Goal: Task Accomplishment & Management: Complete application form

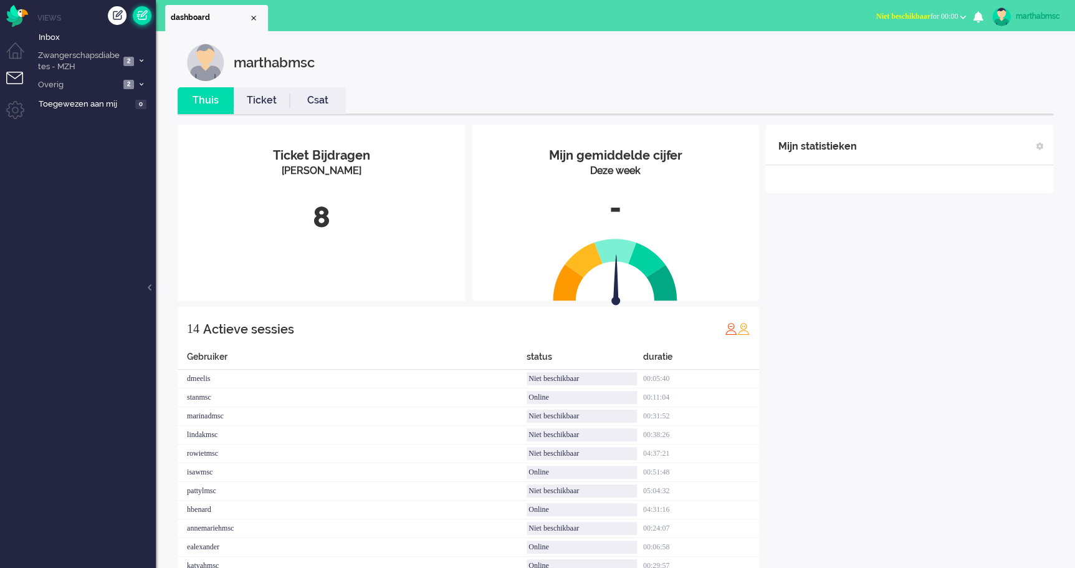
click at [142, 16] on link at bounding box center [142, 15] width 19 height 19
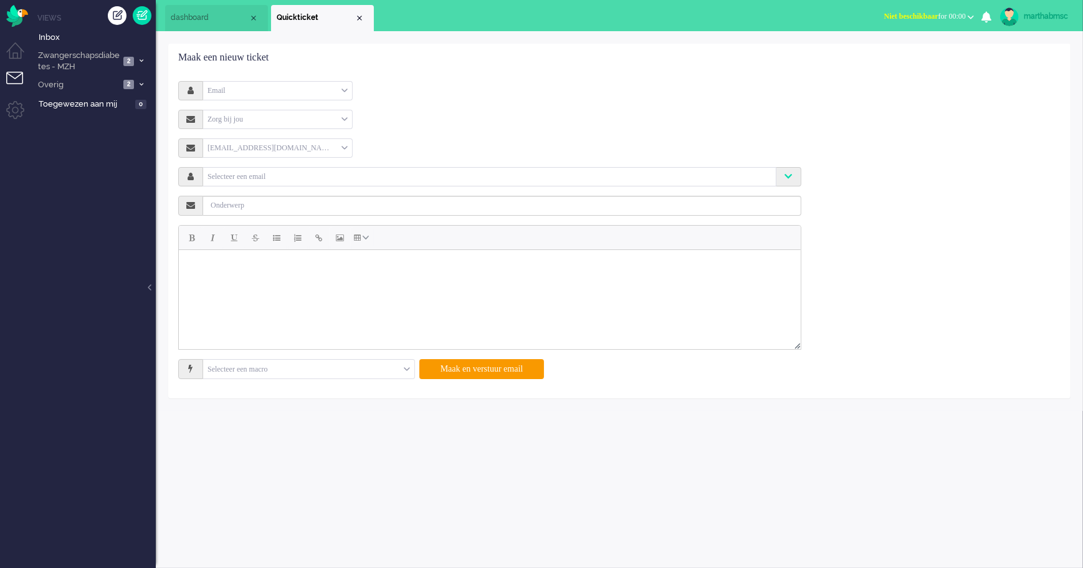
click at [348, 88] on div "Email" at bounding box center [277, 90] width 149 height 19
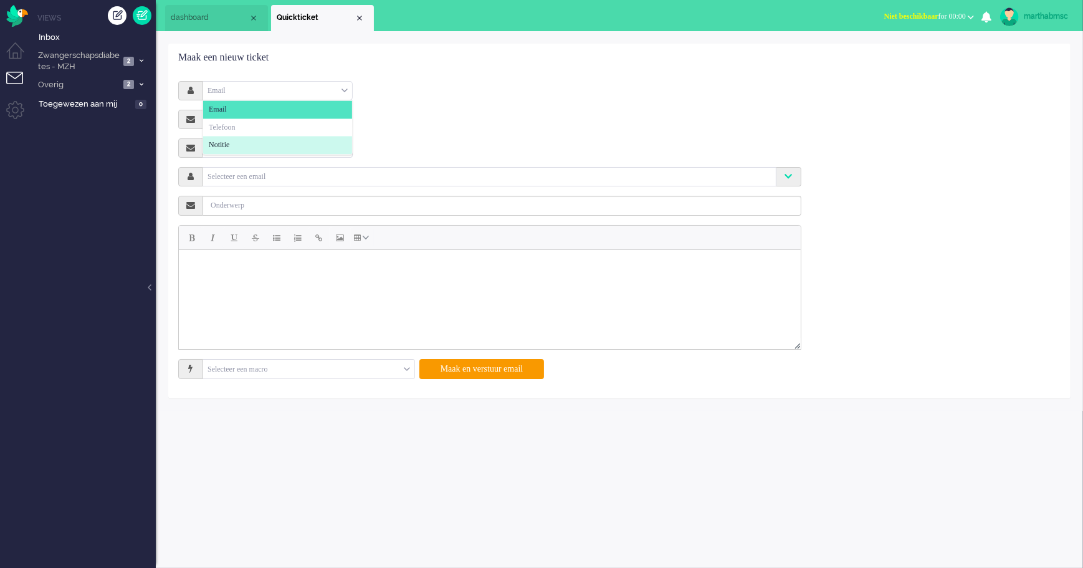
click at [265, 141] on li "Notitie" at bounding box center [277, 145] width 149 height 18
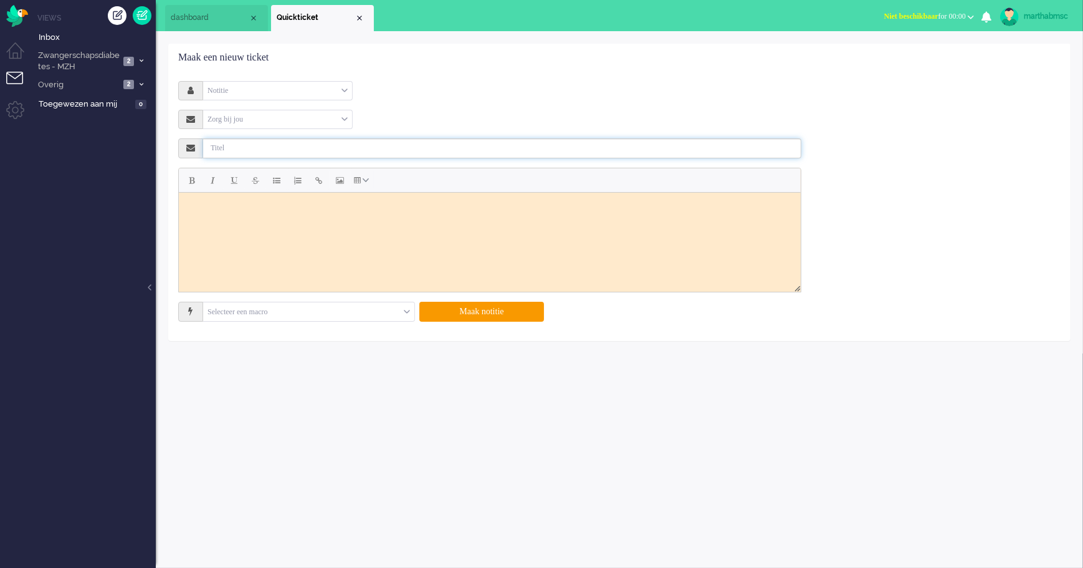
click at [277, 147] on input "text" at bounding box center [502, 148] width 598 height 20
type input "offboarden zwangerschapsdiabetes"
click at [283, 206] on body "Rich Text Area. Press ALT-0 for help." at bounding box center [489, 207] width 612 height 21
click at [268, 208] on body "Terug naar verloskunduge" at bounding box center [489, 207] width 612 height 21
click at [288, 209] on body "Terug naar verloskundige" at bounding box center [489, 207] width 612 height 21
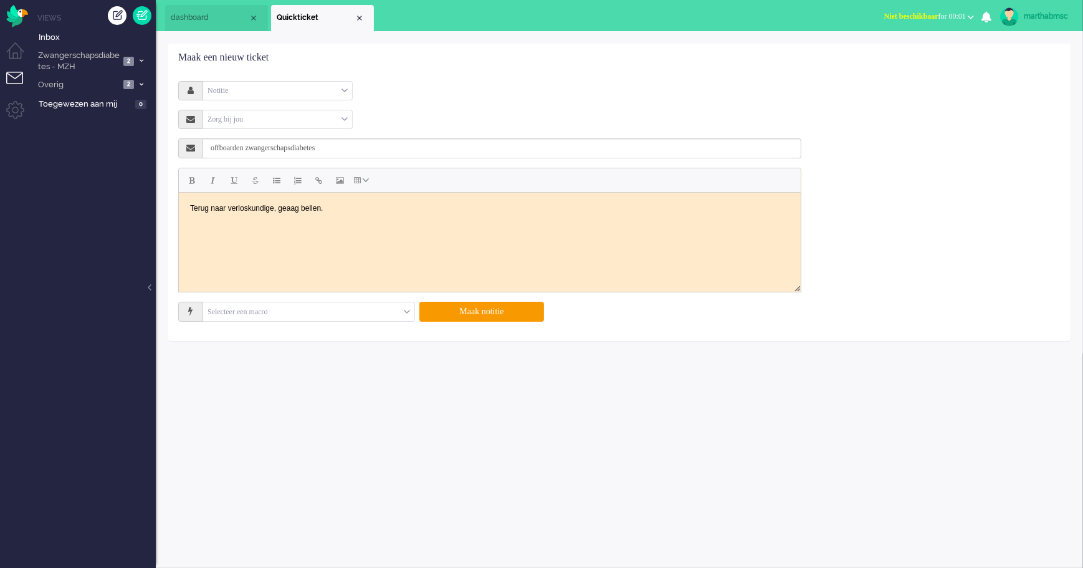
click at [285, 206] on body "Terug naar verloskundige, geaag bellen." at bounding box center [489, 207] width 612 height 21
click at [485, 311] on button "Maak notitie" at bounding box center [481, 312] width 125 height 20
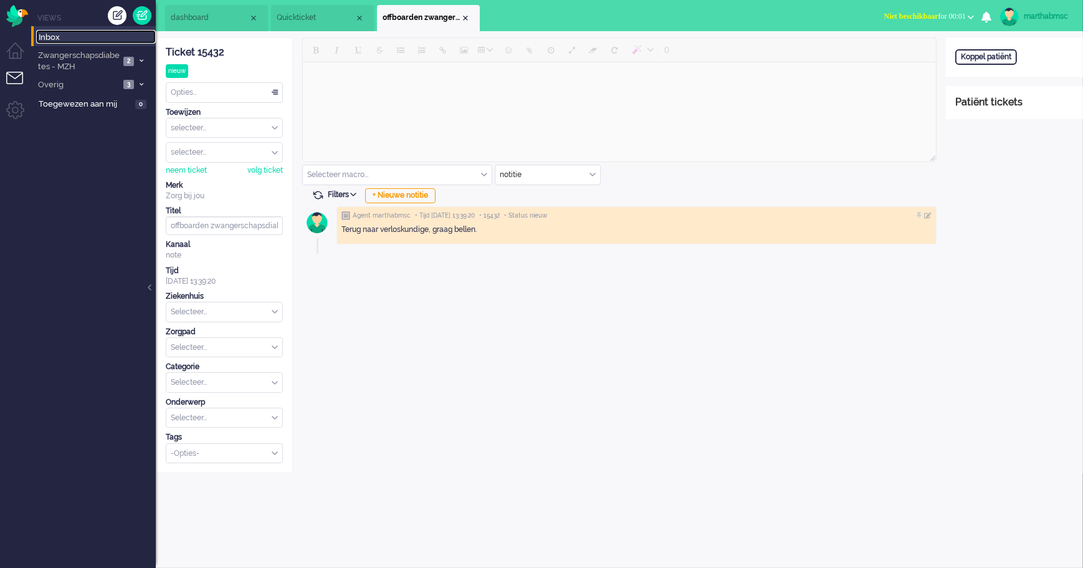
click at [56, 37] on span "Inbox" at bounding box center [97, 38] width 117 height 12
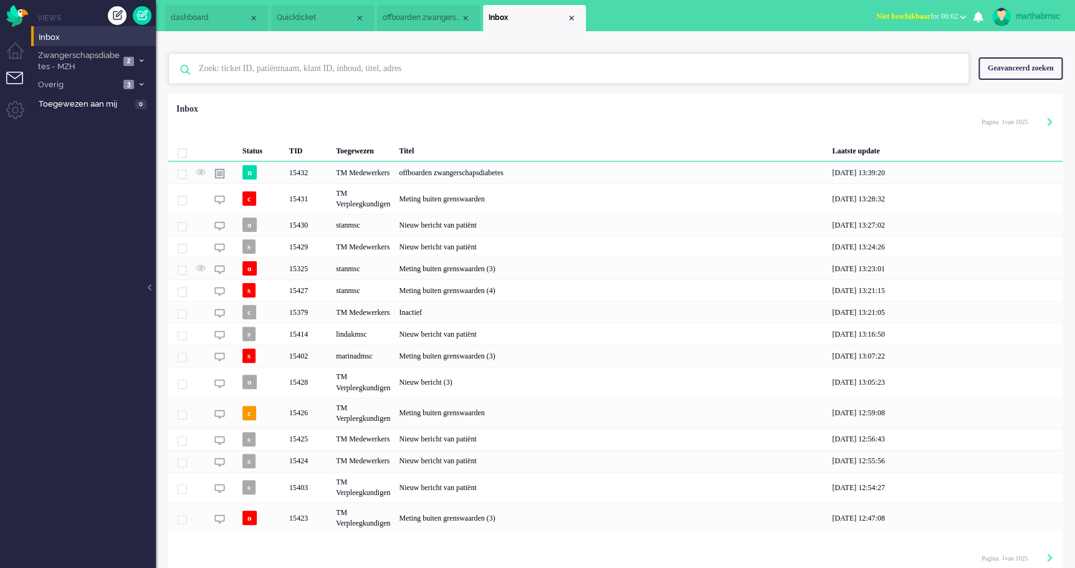
click at [287, 68] on input "text" at bounding box center [570, 69] width 762 height 30
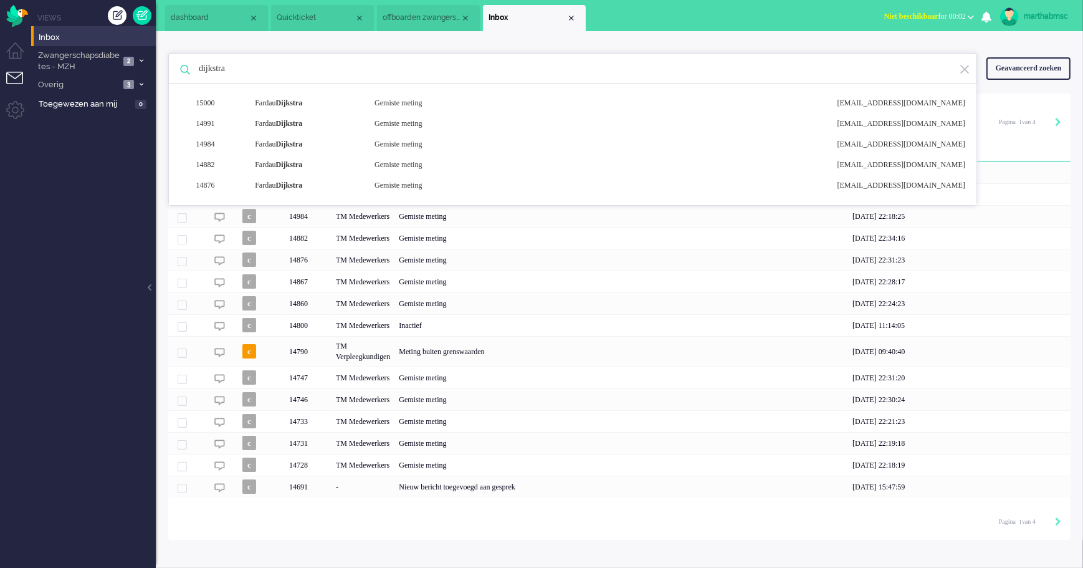
click at [246, 70] on input "dijkstra" at bounding box center [574, 69] width 770 height 30
type input "dijkstra justien"
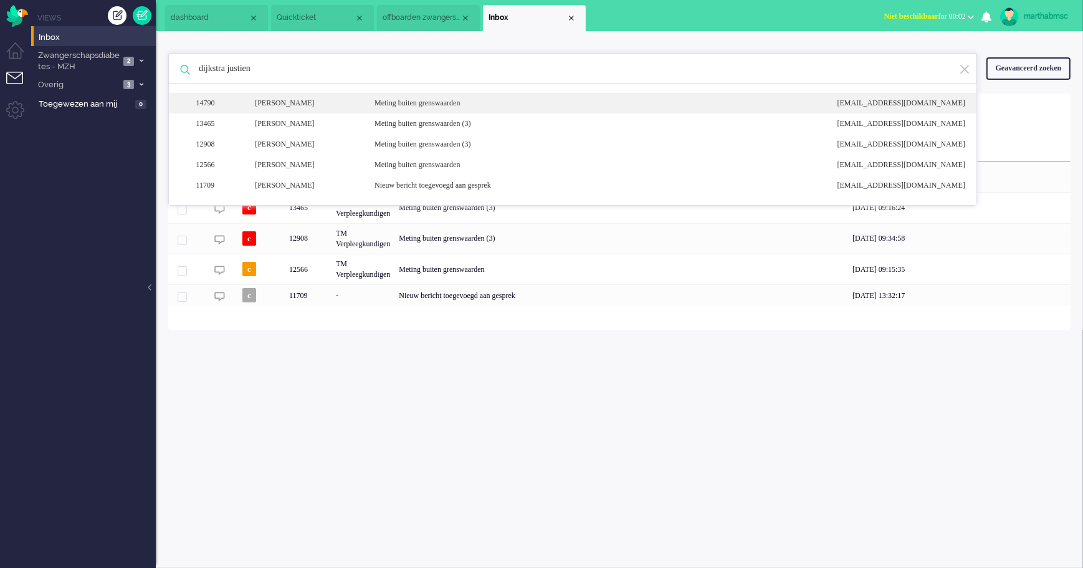
click at [282, 105] on div "[PERSON_NAME]" at bounding box center [306, 103] width 120 height 11
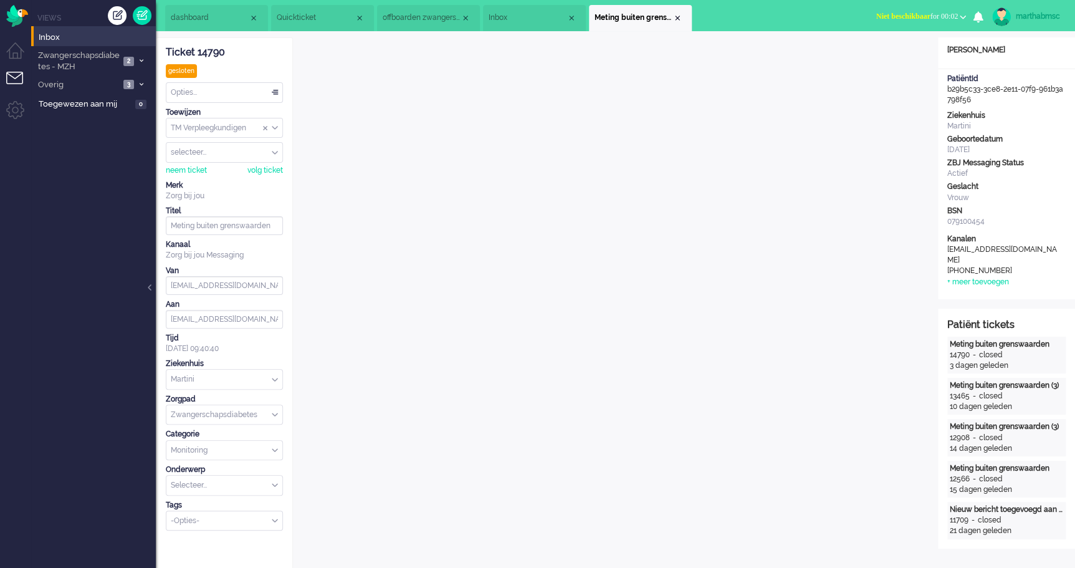
drag, startPoint x: 989, startPoint y: 100, endPoint x: 942, endPoint y: 90, distance: 47.7
click at [942, 90] on div "PatiëntId b29b5c33-3ce8-2e11-07f9-961b3a798f56" at bounding box center [1006, 90] width 137 height 32
drag, startPoint x: 942, startPoint y: 90, endPoint x: 957, endPoint y: 93, distance: 15.2
copy div "b29b5c33-3ce8-2e11-07f9-961b3a798f56"
click at [419, 18] on span "offboarden zwangerschapsdiabetes" at bounding box center [422, 17] width 78 height 11
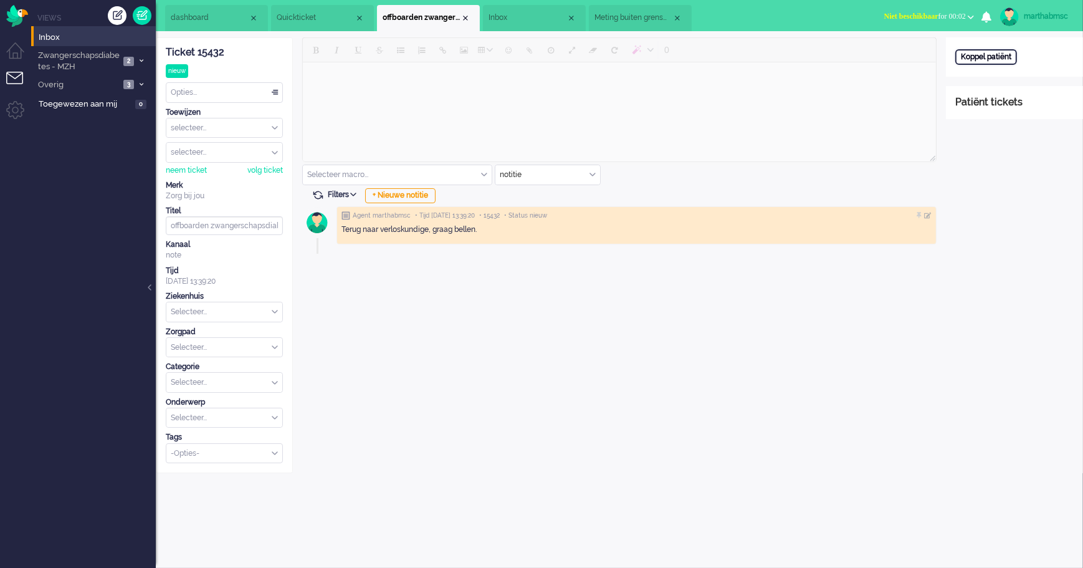
click at [994, 60] on div "Koppel patiënt" at bounding box center [986, 57] width 62 height 16
click at [983, 75] on input "text" at bounding box center [1014, 73] width 118 height 19
paste input "b29b5c33-3ce8-2e11-07f9-961b3a798f56"
type input "b29b5c33-3ce8-2e11-07f9-961b3a798f56"
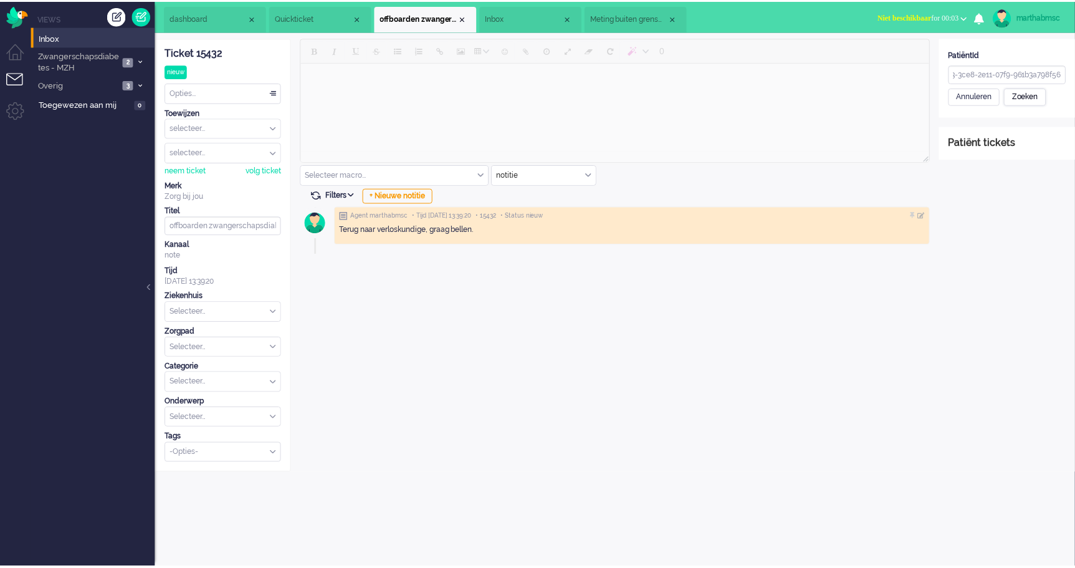
scroll to position [0, 0]
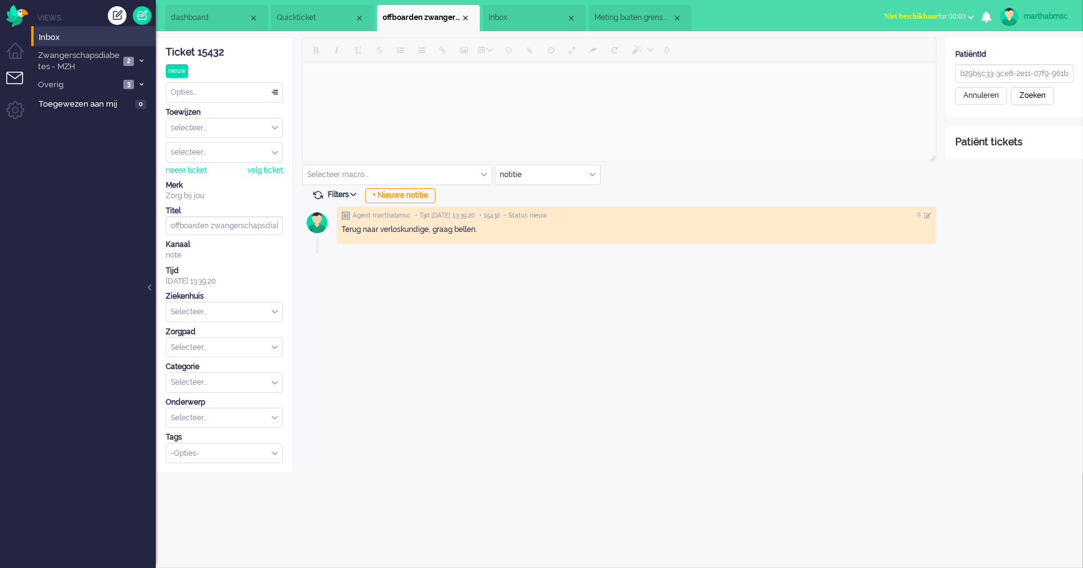
click at [1028, 99] on div "Zoeken" at bounding box center [1032, 95] width 42 height 17
click at [1023, 192] on div "Patiënt opslaan en koppelen" at bounding box center [1012, 190] width 114 height 19
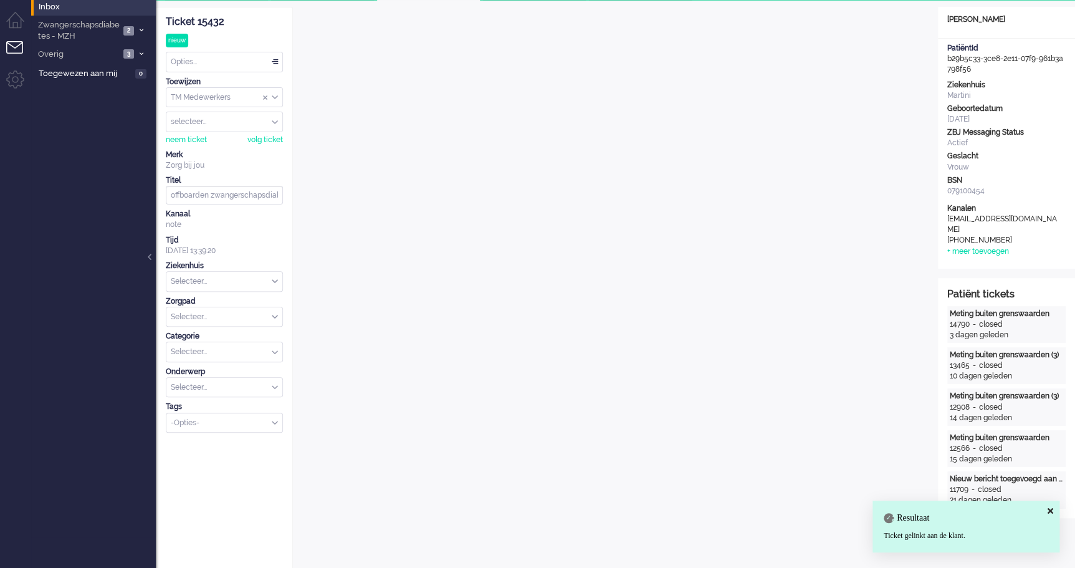
scroll to position [87, 0]
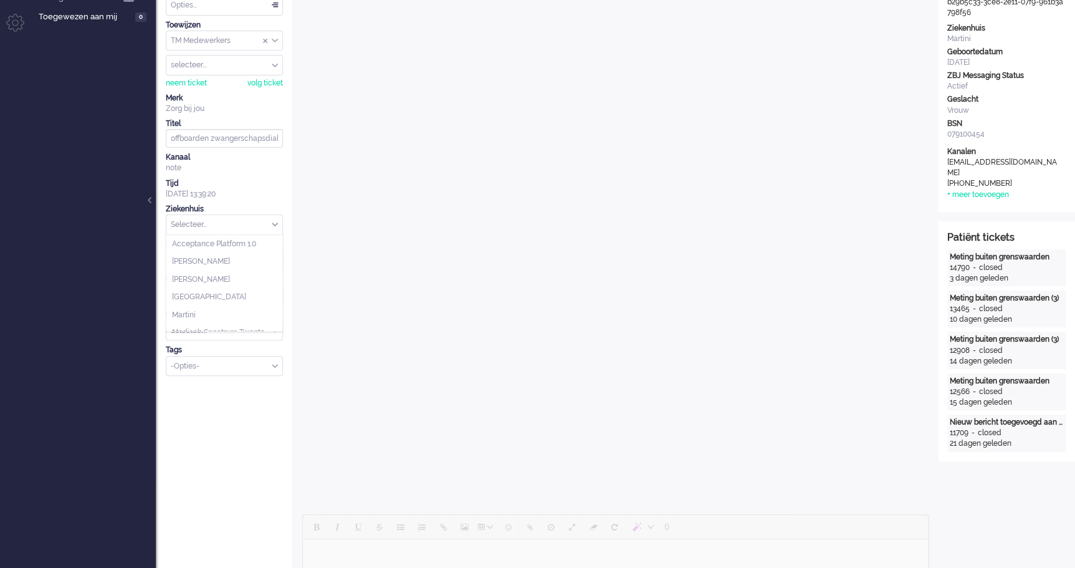
click at [275, 224] on div "Selecteer..." at bounding box center [224, 224] width 116 height 19
click at [209, 309] on li "Martini" at bounding box center [224, 315] width 116 height 18
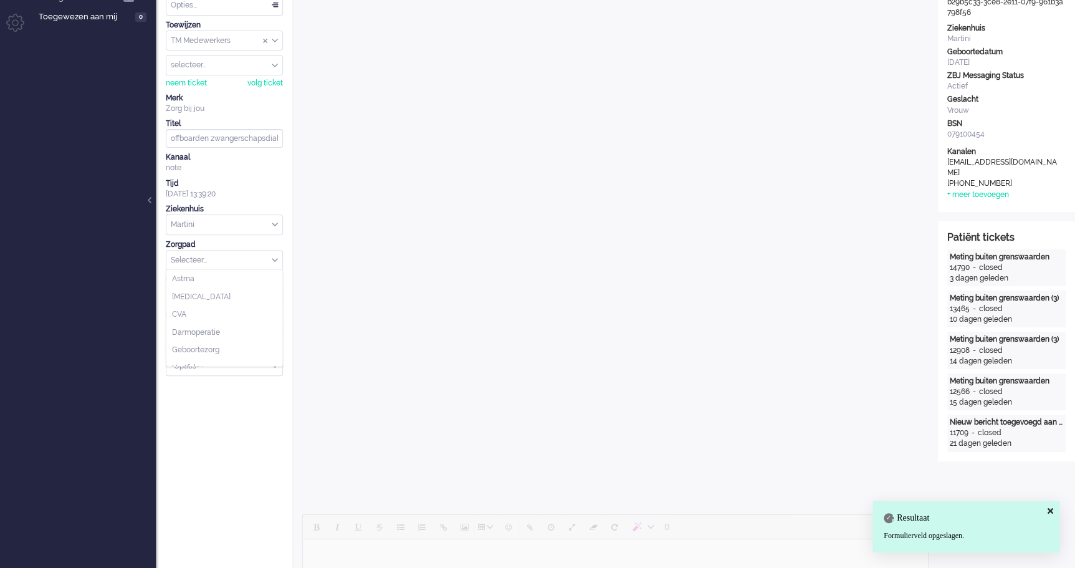
click at [276, 259] on div "Selecteer..." at bounding box center [224, 260] width 116 height 19
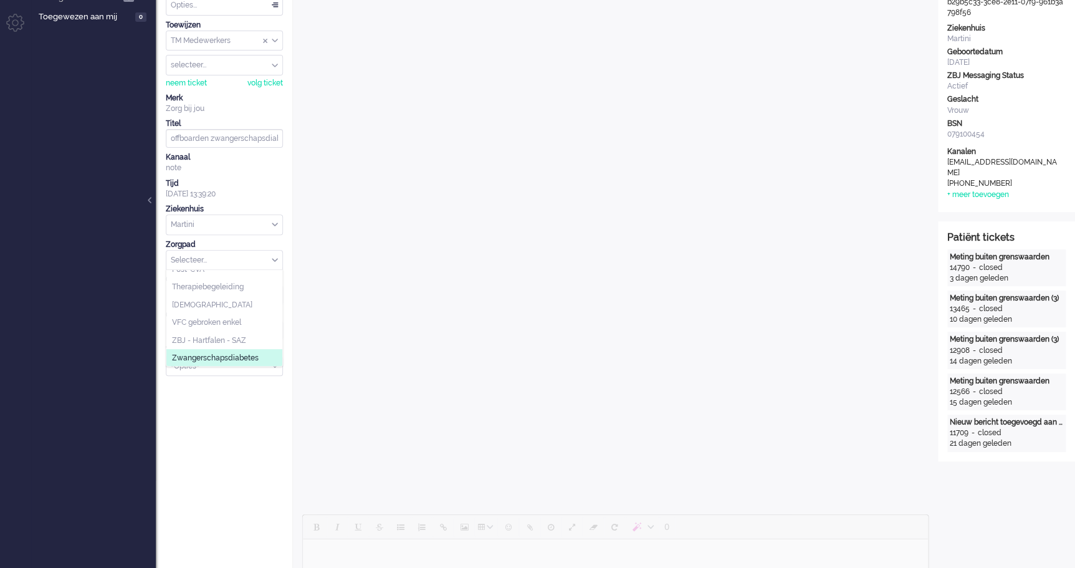
click at [242, 355] on span "Zwangerschapsdiabetes" at bounding box center [215, 358] width 87 height 11
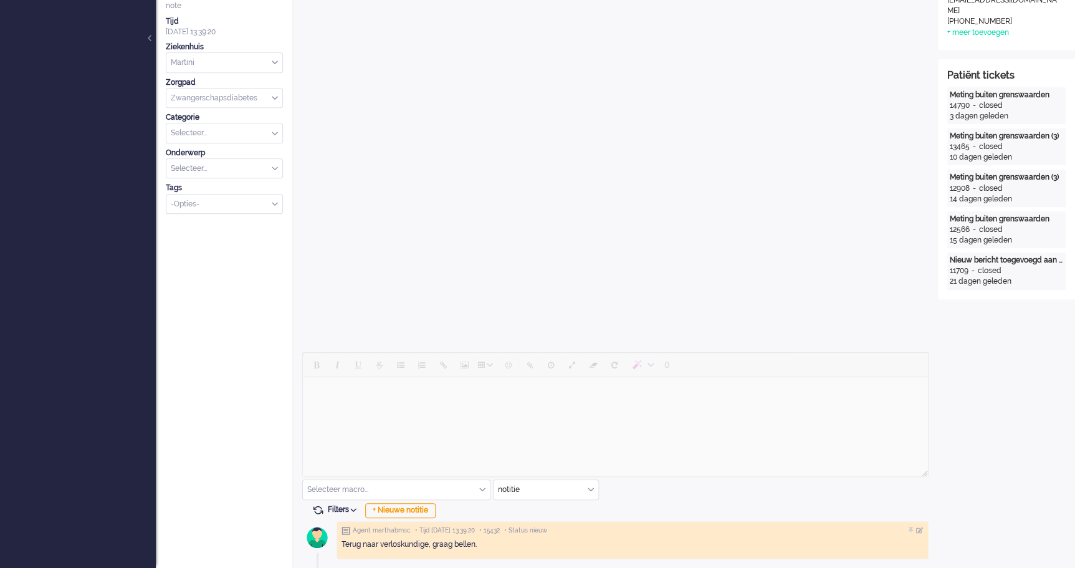
scroll to position [0, 0]
